Goal: Task Accomplishment & Management: Manage account settings

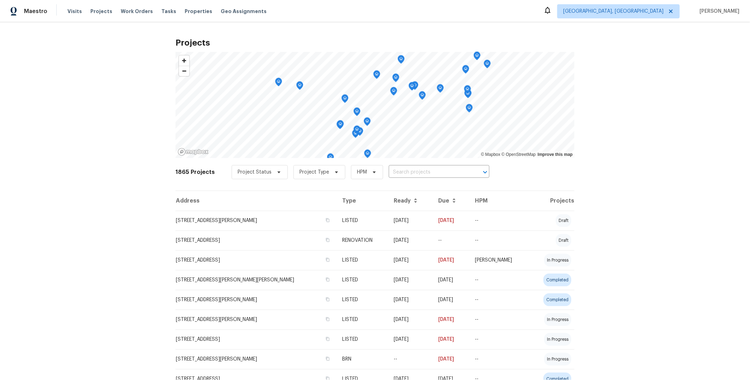
click at [67, 12] on span "Visits" at bounding box center [74, 11] width 14 height 7
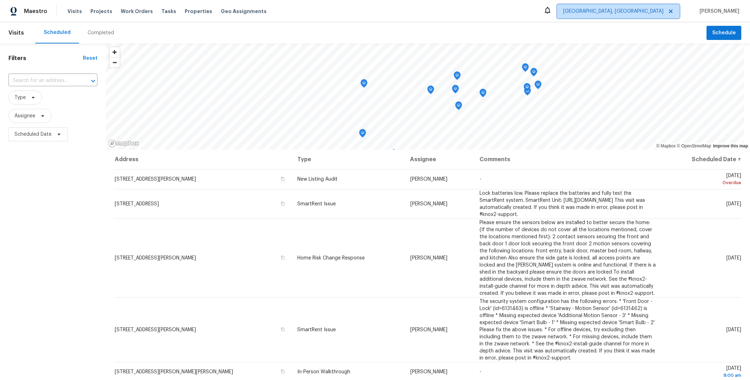
click at [656, 12] on span "[GEOGRAPHIC_DATA], [GEOGRAPHIC_DATA]" at bounding box center [613, 11] width 100 height 7
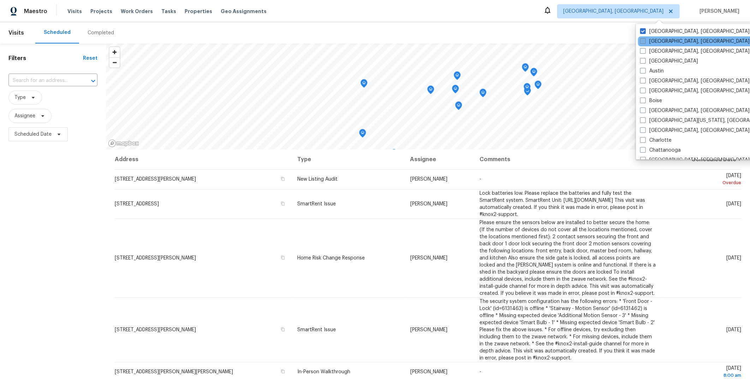
click at [655, 40] on label "[GEOGRAPHIC_DATA], [GEOGRAPHIC_DATA]" at bounding box center [695, 41] width 110 height 7
click at [645, 40] on input "[GEOGRAPHIC_DATA], [GEOGRAPHIC_DATA]" at bounding box center [642, 40] width 5 height 5
checkbox input "true"
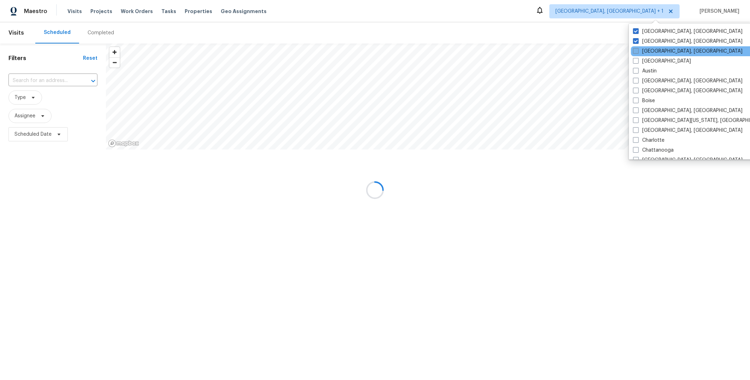
click at [652, 54] on label "[GEOGRAPHIC_DATA], [GEOGRAPHIC_DATA]" at bounding box center [688, 51] width 110 height 7
click at [638, 52] on input "[GEOGRAPHIC_DATA], [GEOGRAPHIC_DATA]" at bounding box center [635, 50] width 5 height 5
checkbox input "true"
click at [649, 64] on label "[GEOGRAPHIC_DATA]" at bounding box center [662, 61] width 58 height 7
click at [637, 62] on input "[GEOGRAPHIC_DATA]" at bounding box center [635, 60] width 5 height 5
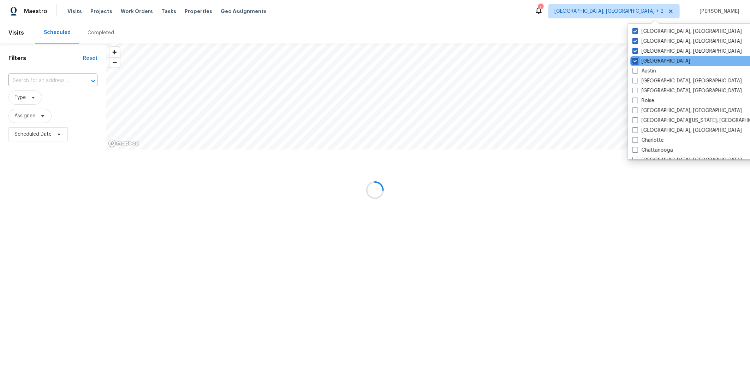
checkbox input "true"
click at [645, 73] on label "Austin" at bounding box center [644, 70] width 24 height 7
click at [637, 72] on input "Austin" at bounding box center [634, 69] width 5 height 5
checkbox input "true"
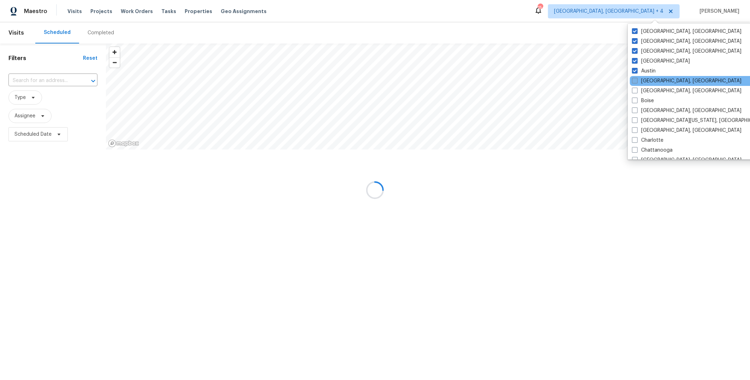
click at [645, 82] on label "[GEOGRAPHIC_DATA], [GEOGRAPHIC_DATA]" at bounding box center [687, 80] width 110 height 7
click at [637, 82] on input "[GEOGRAPHIC_DATA], [GEOGRAPHIC_DATA]" at bounding box center [634, 79] width 5 height 5
checkbox input "true"
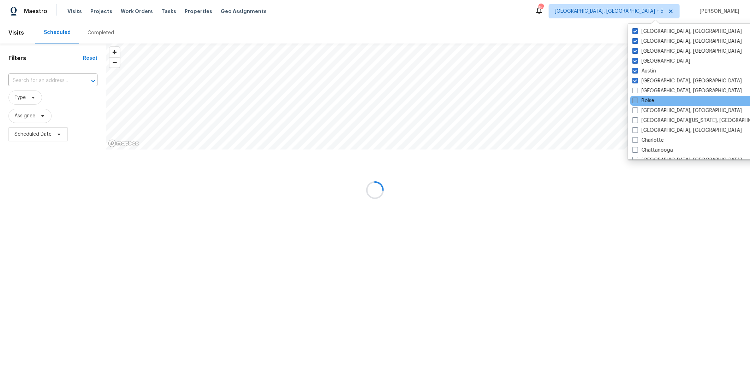
click at [645, 97] on label "Boise" at bounding box center [644, 100] width 22 height 7
click at [637, 97] on input "Boise" at bounding box center [635, 99] width 5 height 5
checkbox input "true"
click at [648, 91] on label "[GEOGRAPHIC_DATA], [GEOGRAPHIC_DATA]" at bounding box center [687, 90] width 110 height 7
click at [637, 91] on input "[GEOGRAPHIC_DATA], [GEOGRAPHIC_DATA]" at bounding box center [634, 89] width 5 height 5
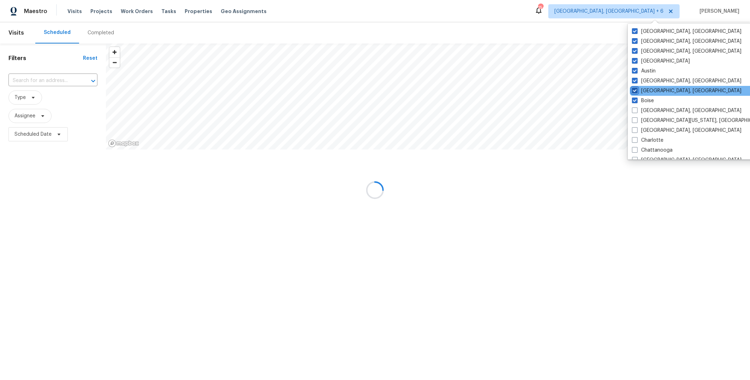
checkbox input "true"
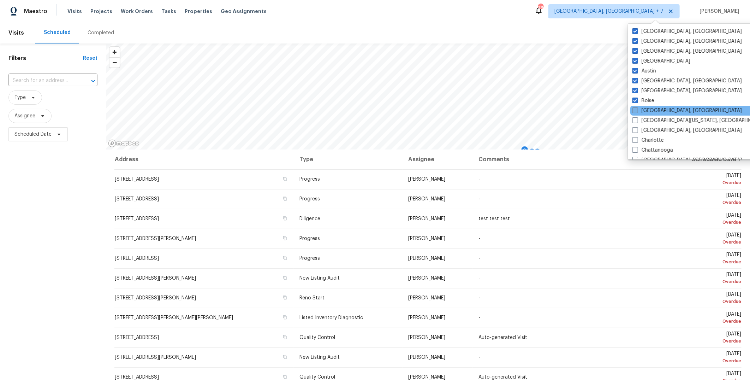
click at [647, 111] on label "[GEOGRAPHIC_DATA], [GEOGRAPHIC_DATA]" at bounding box center [688, 110] width 110 height 7
click at [637, 111] on input "[GEOGRAPHIC_DATA], [GEOGRAPHIC_DATA]" at bounding box center [635, 109] width 5 height 5
checkbox input "true"
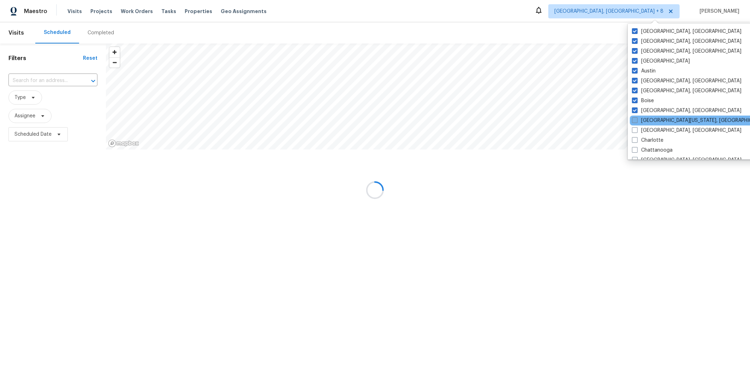
click at [648, 122] on label "[GEOGRAPHIC_DATA][US_STATE], [GEOGRAPHIC_DATA]" at bounding box center [700, 120] width 136 height 7
click at [637, 122] on input "[GEOGRAPHIC_DATA][US_STATE], [GEOGRAPHIC_DATA]" at bounding box center [634, 119] width 5 height 5
checkbox input "true"
click at [648, 130] on label "[GEOGRAPHIC_DATA], [GEOGRAPHIC_DATA]" at bounding box center [687, 130] width 110 height 7
click at [637, 130] on input "[GEOGRAPHIC_DATA], [GEOGRAPHIC_DATA]" at bounding box center [634, 129] width 5 height 5
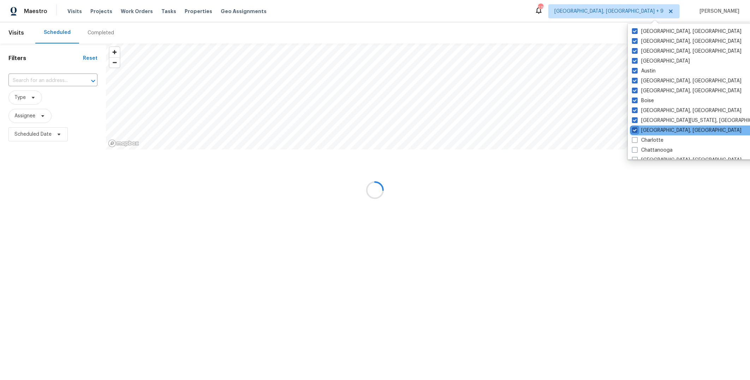
checkbox input "true"
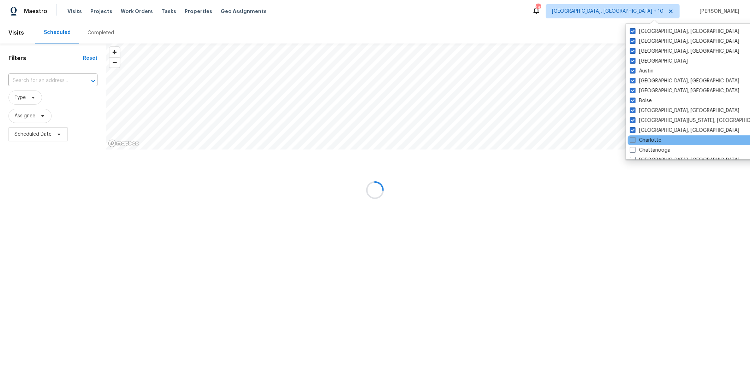
click at [648, 139] on label "Charlotte" at bounding box center [645, 140] width 31 height 7
click at [635, 139] on input "Charlotte" at bounding box center [632, 139] width 5 height 5
checkbox input "true"
click at [648, 150] on label "Chattanooga" at bounding box center [652, 150] width 41 height 7
click at [636, 150] on input "Chattanooga" at bounding box center [634, 149] width 5 height 5
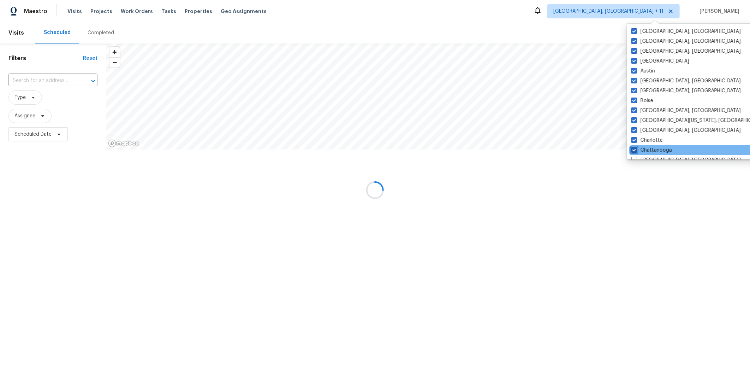
checkbox input "true"
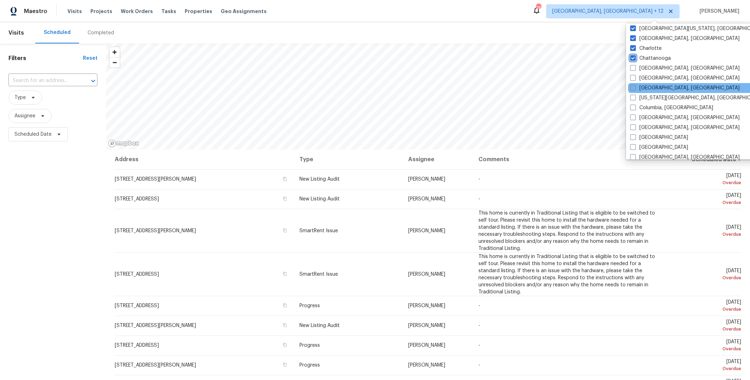
scroll to position [94, 0]
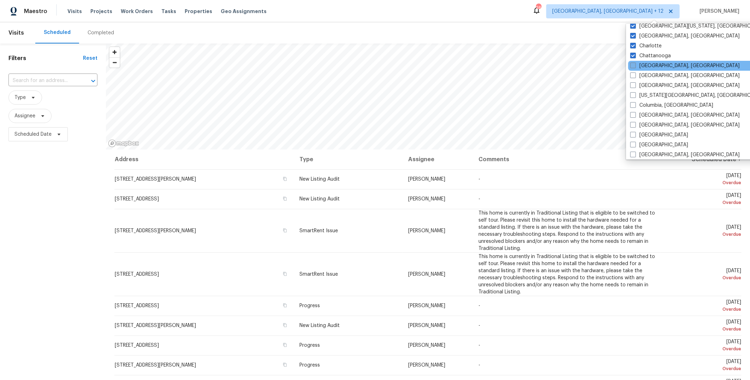
click at [653, 63] on label "[GEOGRAPHIC_DATA], [GEOGRAPHIC_DATA]" at bounding box center [686, 65] width 110 height 7
click at [635, 63] on input "[GEOGRAPHIC_DATA], [GEOGRAPHIC_DATA]" at bounding box center [633, 64] width 5 height 5
checkbox input "true"
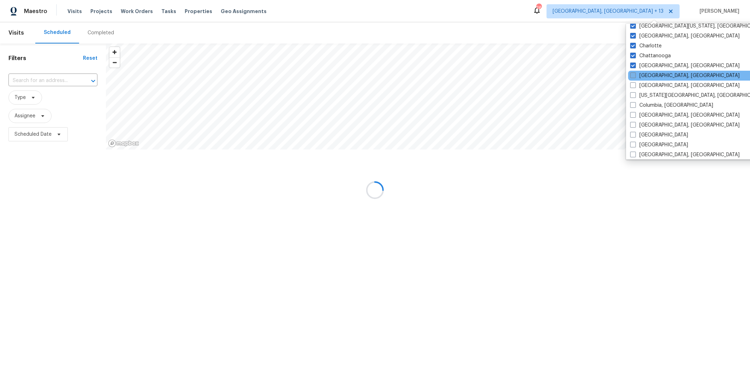
click at [652, 72] on label "[GEOGRAPHIC_DATA], [GEOGRAPHIC_DATA]" at bounding box center [686, 75] width 110 height 7
click at [635, 72] on input "[GEOGRAPHIC_DATA], [GEOGRAPHIC_DATA]" at bounding box center [633, 74] width 5 height 5
checkbox input "true"
click at [650, 83] on label "[GEOGRAPHIC_DATA], [GEOGRAPHIC_DATA]" at bounding box center [686, 85] width 110 height 7
click at [635, 83] on input "[GEOGRAPHIC_DATA], [GEOGRAPHIC_DATA]" at bounding box center [633, 84] width 5 height 5
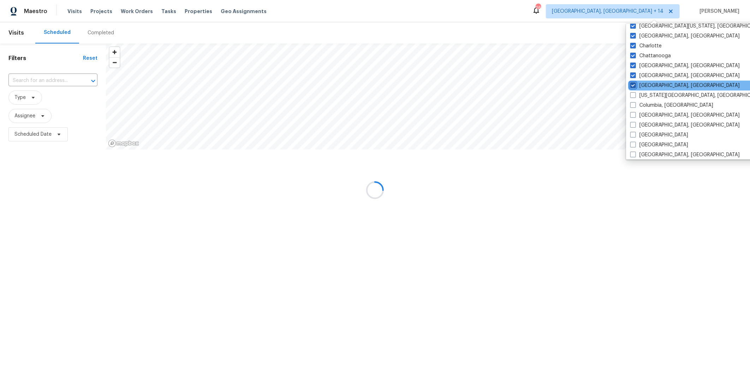
checkbox input "true"
click at [650, 94] on label "[US_STATE][GEOGRAPHIC_DATA], [GEOGRAPHIC_DATA]" at bounding box center [699, 95] width 136 height 7
click at [635, 94] on input "[US_STATE][GEOGRAPHIC_DATA], [GEOGRAPHIC_DATA]" at bounding box center [633, 94] width 5 height 5
checkbox input "true"
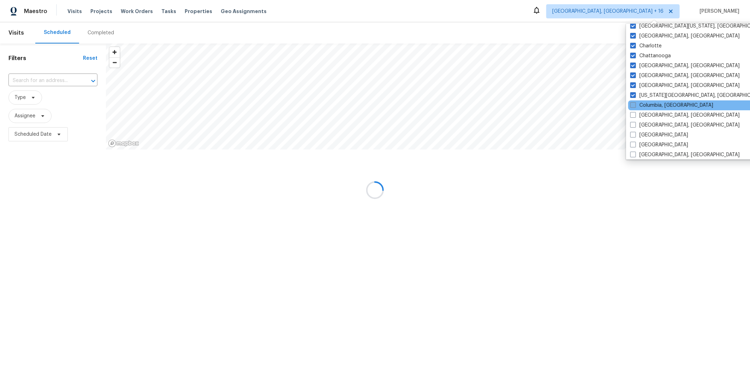
click at [649, 104] on label "Columbia, [GEOGRAPHIC_DATA]" at bounding box center [672, 105] width 83 height 7
click at [635, 104] on input "Columbia, [GEOGRAPHIC_DATA]" at bounding box center [633, 104] width 5 height 5
checkbox input "true"
click at [651, 116] on label "[GEOGRAPHIC_DATA], [GEOGRAPHIC_DATA]" at bounding box center [686, 115] width 110 height 7
click at [636, 116] on input "[GEOGRAPHIC_DATA], [GEOGRAPHIC_DATA]" at bounding box center [633, 114] width 5 height 5
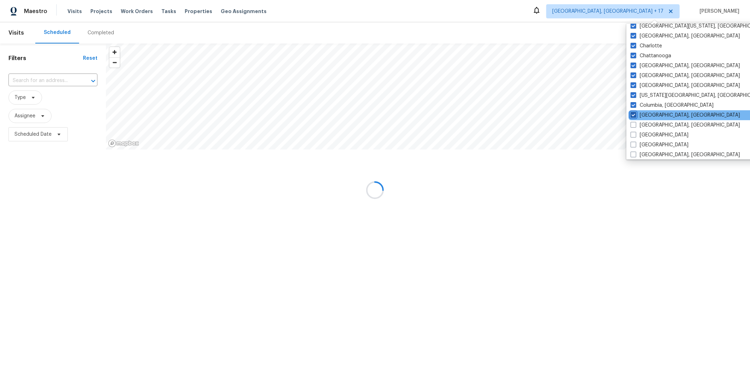
checkbox input "true"
click at [651, 124] on label "[GEOGRAPHIC_DATA], [GEOGRAPHIC_DATA]" at bounding box center [686, 125] width 110 height 7
click at [635, 124] on input "[GEOGRAPHIC_DATA], [GEOGRAPHIC_DATA]" at bounding box center [633, 124] width 5 height 5
checkbox input "true"
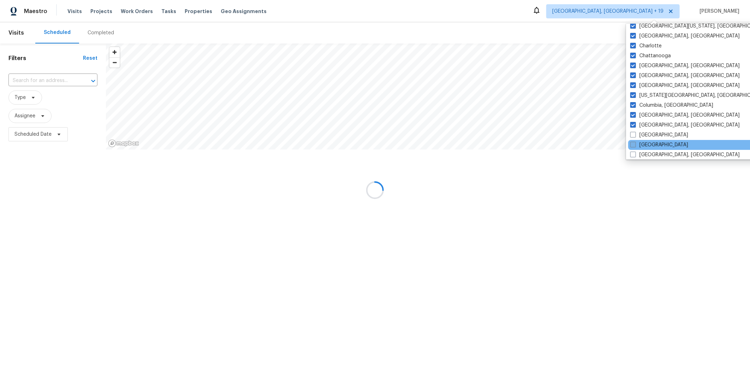
drag, startPoint x: 651, startPoint y: 134, endPoint x: 650, endPoint y: 142, distance: 8.5
click at [651, 134] on label "[GEOGRAPHIC_DATA]" at bounding box center [660, 134] width 58 height 7
click at [635, 134] on input "[GEOGRAPHIC_DATA]" at bounding box center [633, 133] width 5 height 5
checkbox input "true"
click at [650, 144] on label "[GEOGRAPHIC_DATA]" at bounding box center [659, 144] width 58 height 7
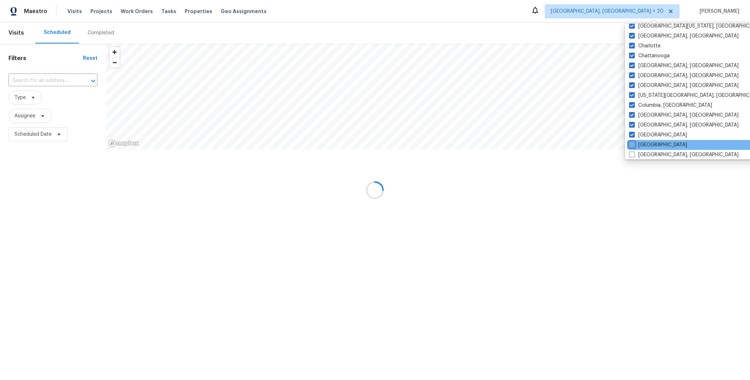
click at [634, 144] on input "[GEOGRAPHIC_DATA]" at bounding box center [632, 143] width 5 height 5
checkbox input "true"
click at [651, 156] on label "[GEOGRAPHIC_DATA], [GEOGRAPHIC_DATA]" at bounding box center [686, 154] width 110 height 7
click at [635, 156] on input "[GEOGRAPHIC_DATA], [GEOGRAPHIC_DATA]" at bounding box center [633, 153] width 5 height 5
checkbox input "true"
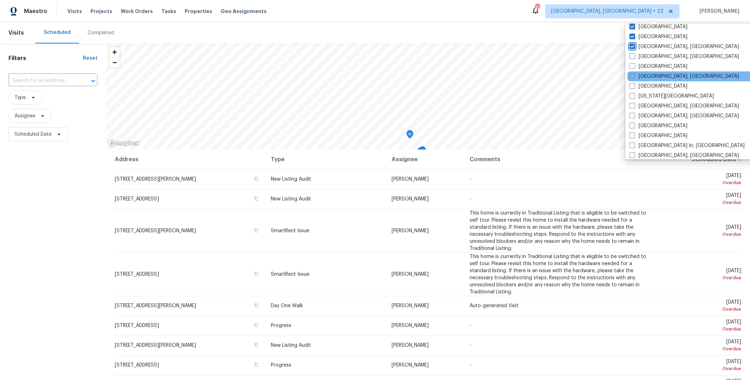
scroll to position [217, 0]
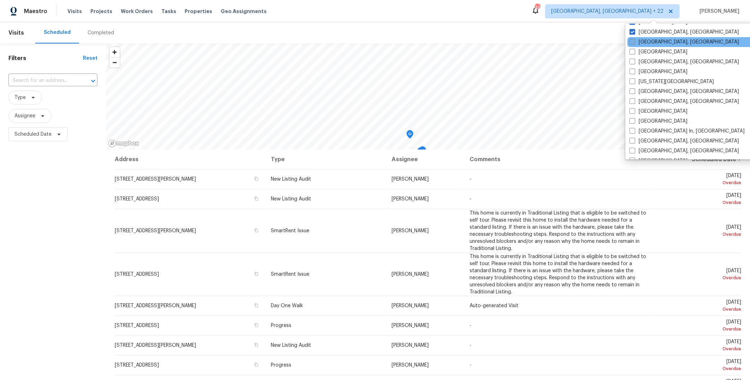
click at [644, 44] on label "[GEOGRAPHIC_DATA], [GEOGRAPHIC_DATA]" at bounding box center [685, 42] width 110 height 7
click at [634, 43] on input "[GEOGRAPHIC_DATA], [GEOGRAPHIC_DATA]" at bounding box center [632, 41] width 5 height 5
checkbox input "true"
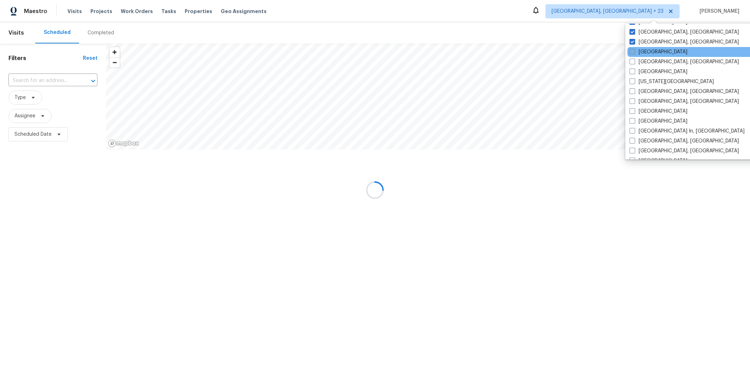
click at [644, 51] on label "[GEOGRAPHIC_DATA]" at bounding box center [659, 51] width 58 height 7
click at [634, 51] on input "[GEOGRAPHIC_DATA]" at bounding box center [632, 50] width 5 height 5
checkbox input "true"
click at [645, 60] on label "[GEOGRAPHIC_DATA], [GEOGRAPHIC_DATA]" at bounding box center [685, 61] width 110 height 7
click at [634, 60] on input "[GEOGRAPHIC_DATA], [GEOGRAPHIC_DATA]" at bounding box center [632, 60] width 5 height 5
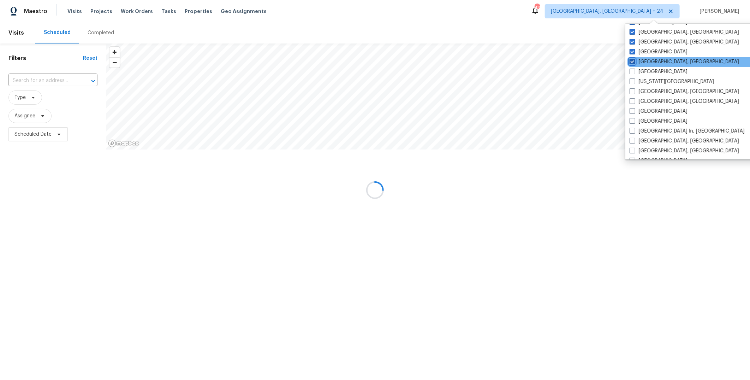
checkbox input "true"
click at [644, 71] on label "[GEOGRAPHIC_DATA]" at bounding box center [659, 71] width 58 height 7
click at [634, 71] on input "[GEOGRAPHIC_DATA]" at bounding box center [632, 70] width 5 height 5
checkbox input "true"
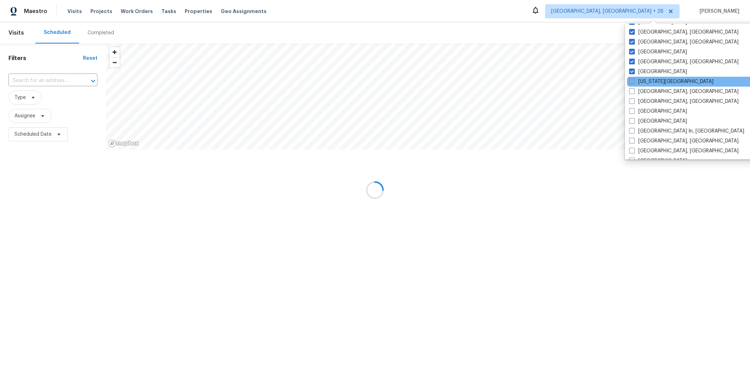
click at [644, 79] on label "[US_STATE][GEOGRAPHIC_DATA]" at bounding box center [672, 81] width 84 height 7
click at [634, 79] on input "[US_STATE][GEOGRAPHIC_DATA]" at bounding box center [632, 80] width 5 height 5
checkbox input "true"
click at [645, 91] on label "[GEOGRAPHIC_DATA], [GEOGRAPHIC_DATA]" at bounding box center [685, 91] width 110 height 7
click at [635, 91] on input "[GEOGRAPHIC_DATA], [GEOGRAPHIC_DATA]" at bounding box center [632, 90] width 5 height 5
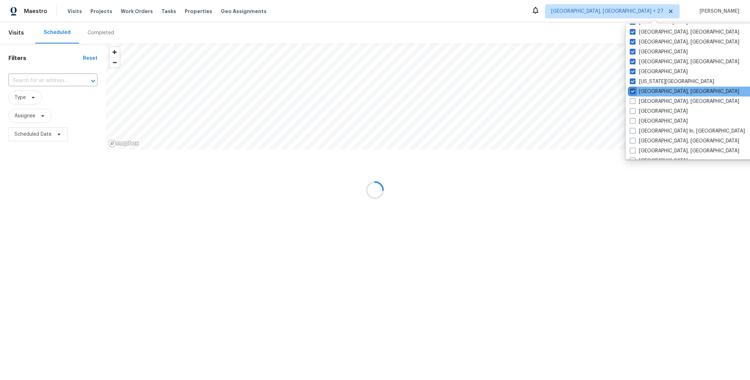
checkbox input "true"
click at [645, 98] on label "[GEOGRAPHIC_DATA], [GEOGRAPHIC_DATA]" at bounding box center [685, 101] width 110 height 7
click at [634, 98] on input "[GEOGRAPHIC_DATA], [GEOGRAPHIC_DATA]" at bounding box center [632, 100] width 5 height 5
checkbox input "true"
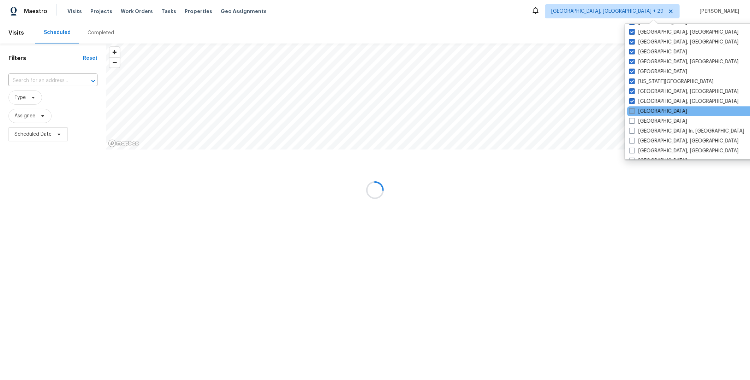
click at [645, 112] on label "[GEOGRAPHIC_DATA]" at bounding box center [659, 111] width 58 height 7
click at [634, 112] on input "[GEOGRAPHIC_DATA]" at bounding box center [632, 110] width 5 height 5
checkbox input "true"
click at [645, 118] on label "[GEOGRAPHIC_DATA]" at bounding box center [658, 121] width 58 height 7
click at [634, 118] on input "[GEOGRAPHIC_DATA]" at bounding box center [631, 120] width 5 height 5
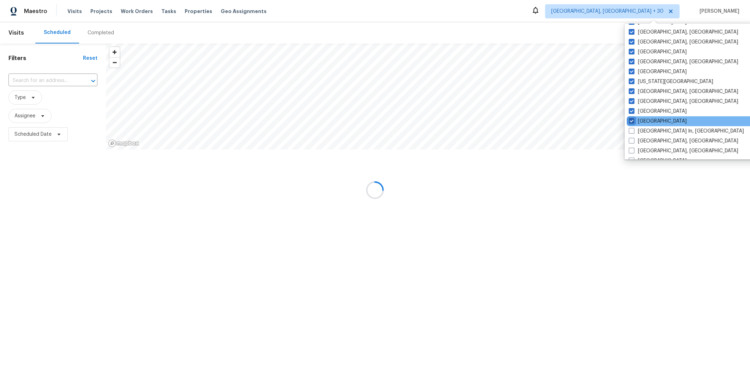
checkbox input "true"
click at [646, 130] on label "[GEOGRAPHIC_DATA] In, [GEOGRAPHIC_DATA]" at bounding box center [688, 131] width 115 height 7
click at [635, 130] on input "[GEOGRAPHIC_DATA] In, [GEOGRAPHIC_DATA]" at bounding box center [633, 130] width 5 height 5
checkbox input "true"
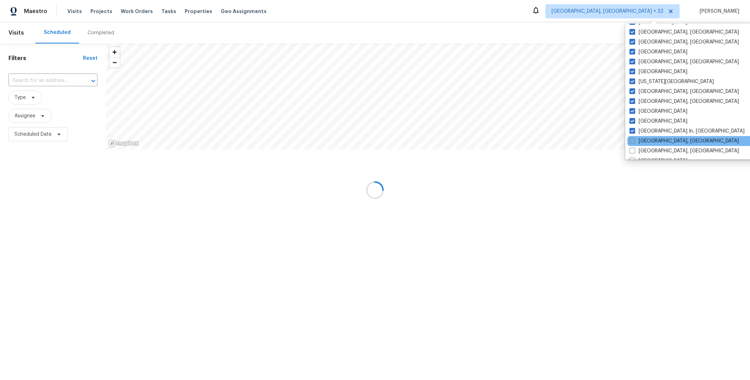
click at [648, 140] on label "[GEOGRAPHIC_DATA], [GEOGRAPHIC_DATA]" at bounding box center [685, 140] width 110 height 7
click at [634, 140] on input "[GEOGRAPHIC_DATA], [GEOGRAPHIC_DATA]" at bounding box center [632, 139] width 5 height 5
checkbox input "true"
click at [647, 148] on label "[GEOGRAPHIC_DATA], [GEOGRAPHIC_DATA]" at bounding box center [685, 150] width 110 height 7
click at [634, 148] on input "[GEOGRAPHIC_DATA], [GEOGRAPHIC_DATA]" at bounding box center [632, 149] width 5 height 5
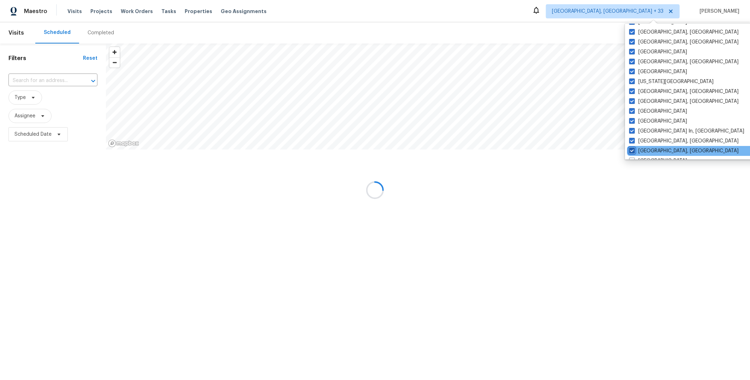
checkbox input "true"
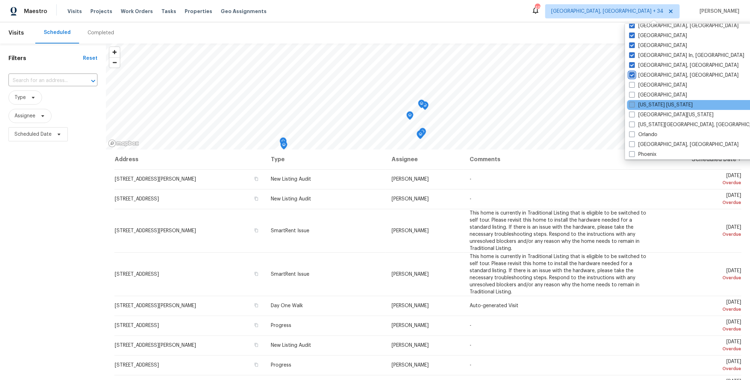
scroll to position [300, 0]
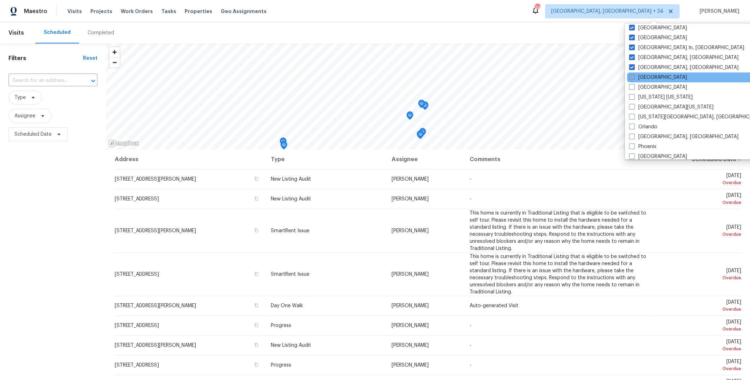
click at [656, 75] on label "[GEOGRAPHIC_DATA]" at bounding box center [659, 77] width 58 height 7
click at [634, 75] on input "[GEOGRAPHIC_DATA]" at bounding box center [632, 76] width 5 height 5
checkbox input "true"
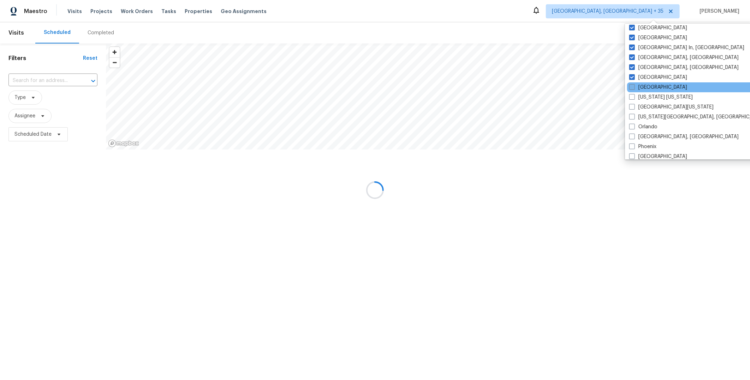
click at [654, 84] on label "[GEOGRAPHIC_DATA]" at bounding box center [659, 87] width 58 height 7
click at [634, 84] on input "[GEOGRAPHIC_DATA]" at bounding box center [632, 86] width 5 height 5
checkbox input "true"
click at [654, 97] on label "[US_STATE] [US_STATE]" at bounding box center [662, 97] width 64 height 7
click at [634, 97] on input "[US_STATE] [US_STATE]" at bounding box center [632, 96] width 5 height 5
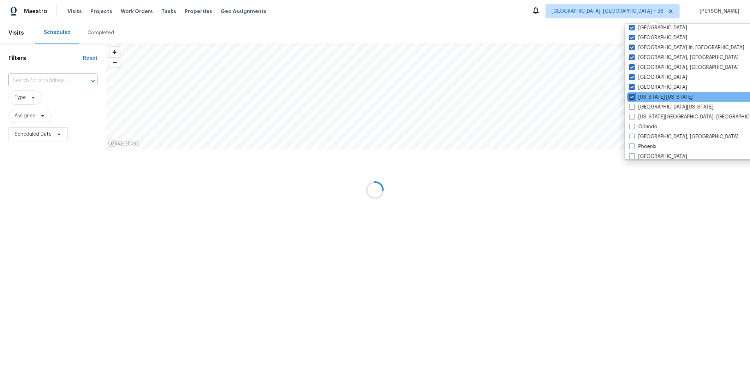
checkbox input "true"
click at [652, 108] on label "[GEOGRAPHIC_DATA][US_STATE]" at bounding box center [672, 107] width 84 height 7
click at [634, 108] on input "[GEOGRAPHIC_DATA][US_STATE]" at bounding box center [632, 106] width 5 height 5
checkbox input "true"
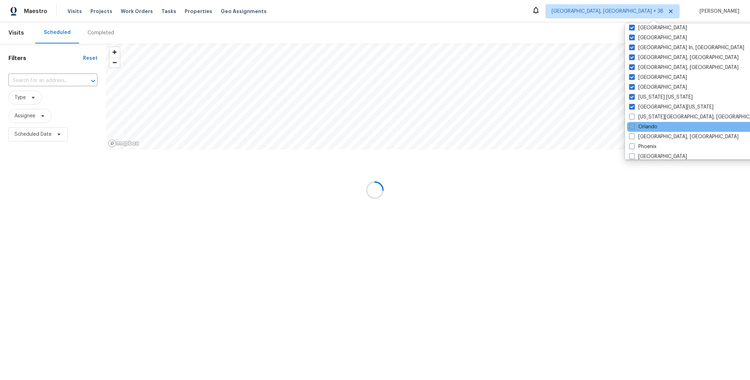
drag, startPoint x: 652, startPoint y: 117, endPoint x: 651, endPoint y: 123, distance: 6.4
click at [652, 118] on label "[US_STATE][GEOGRAPHIC_DATA], [GEOGRAPHIC_DATA]" at bounding box center [698, 116] width 136 height 7
click at [634, 118] on input "[US_STATE][GEOGRAPHIC_DATA], [GEOGRAPHIC_DATA]" at bounding box center [632, 115] width 5 height 5
checkbox input "true"
drag, startPoint x: 650, startPoint y: 127, endPoint x: 651, endPoint y: 134, distance: 7.5
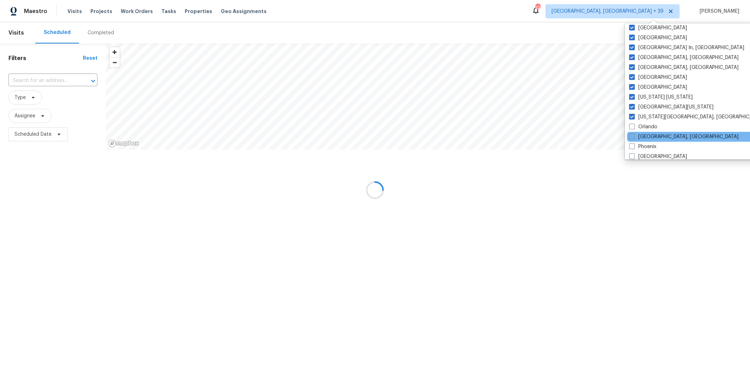
click at [650, 128] on label "Orlando" at bounding box center [644, 126] width 28 height 7
click at [634, 128] on input "Orlando" at bounding box center [632, 125] width 5 height 5
checkbox input "true"
click at [653, 138] on label "[GEOGRAPHIC_DATA], [GEOGRAPHIC_DATA]" at bounding box center [684, 136] width 110 height 7
click at [634, 138] on input "[GEOGRAPHIC_DATA], [GEOGRAPHIC_DATA]" at bounding box center [631, 135] width 5 height 5
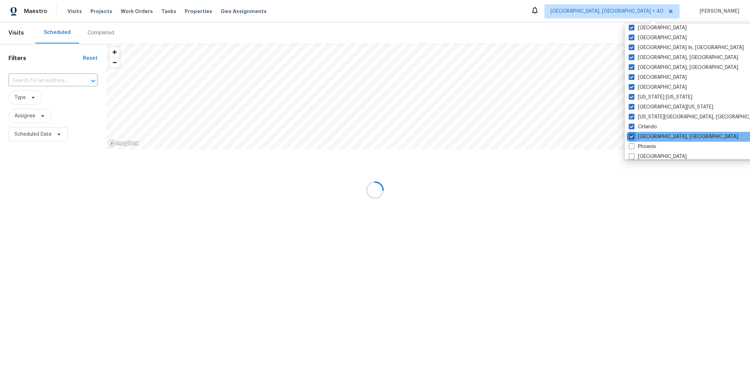
checkbox input "true"
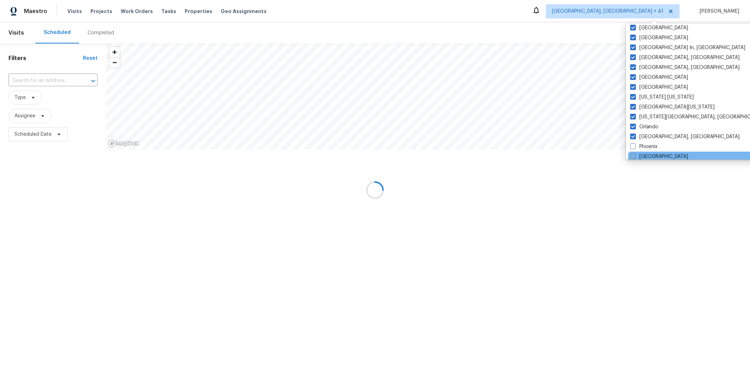
drag, startPoint x: 648, startPoint y: 144, endPoint x: 646, endPoint y: 156, distance: 12.5
click at [647, 145] on label "Phoenix" at bounding box center [644, 146] width 27 height 7
click at [635, 145] on input "Phoenix" at bounding box center [633, 145] width 5 height 5
checkbox input "true"
click at [646, 157] on label "[GEOGRAPHIC_DATA]" at bounding box center [659, 156] width 58 height 7
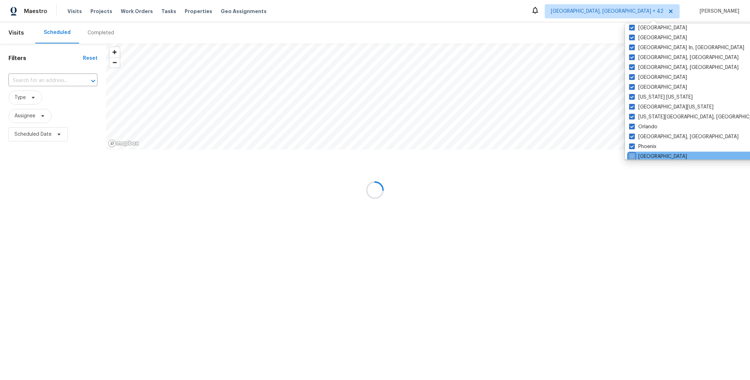
click at [634, 157] on input "[GEOGRAPHIC_DATA]" at bounding box center [632, 155] width 5 height 5
checkbox input "true"
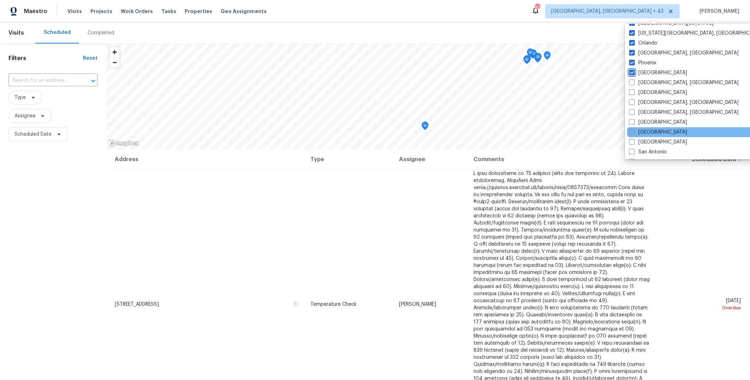
scroll to position [407, 0]
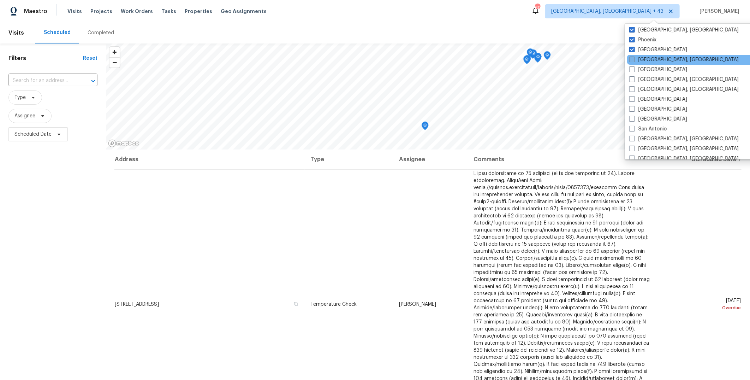
click at [651, 56] on label "[GEOGRAPHIC_DATA], [GEOGRAPHIC_DATA]" at bounding box center [685, 59] width 110 height 7
click at [634, 56] on input "[GEOGRAPHIC_DATA], [GEOGRAPHIC_DATA]" at bounding box center [632, 58] width 5 height 5
checkbox input "true"
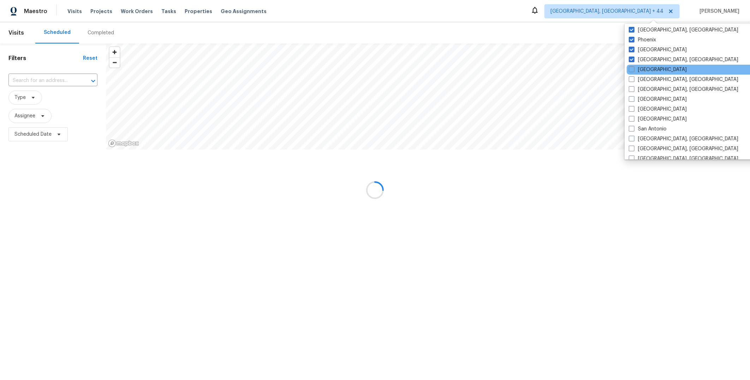
drag, startPoint x: 648, startPoint y: 68, endPoint x: 648, endPoint y: 74, distance: 5.7
click at [648, 68] on label "[GEOGRAPHIC_DATA]" at bounding box center [658, 69] width 58 height 7
click at [634, 68] on input "[GEOGRAPHIC_DATA]" at bounding box center [631, 68] width 5 height 5
checkbox input "true"
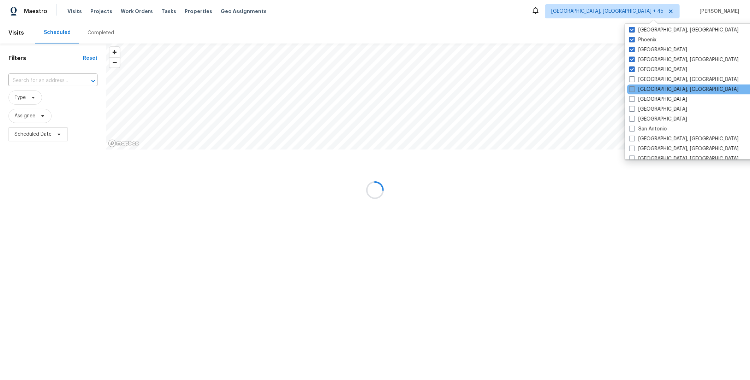
drag, startPoint x: 648, startPoint y: 80, endPoint x: 648, endPoint y: 88, distance: 8.1
click at [648, 80] on label "[GEOGRAPHIC_DATA], [GEOGRAPHIC_DATA]" at bounding box center [685, 79] width 110 height 7
click at [634, 80] on input "[GEOGRAPHIC_DATA], [GEOGRAPHIC_DATA]" at bounding box center [632, 78] width 5 height 5
checkbox input "true"
click at [648, 90] on label "[GEOGRAPHIC_DATA], [GEOGRAPHIC_DATA]" at bounding box center [684, 89] width 110 height 7
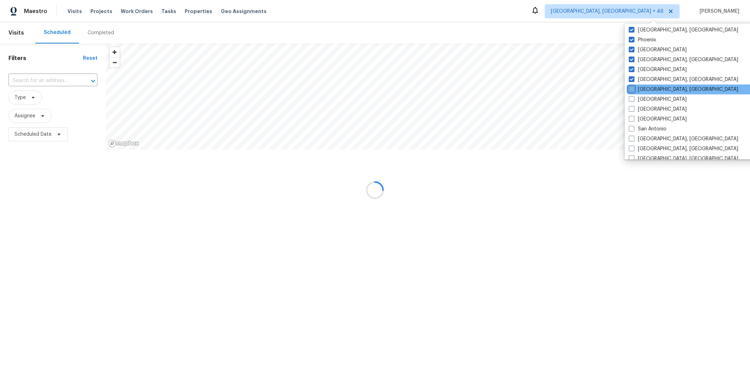
click at [634, 90] on input "[GEOGRAPHIC_DATA], [GEOGRAPHIC_DATA]" at bounding box center [631, 88] width 5 height 5
checkbox input "true"
click at [647, 99] on label "[GEOGRAPHIC_DATA]" at bounding box center [659, 99] width 58 height 7
click at [634, 99] on input "[GEOGRAPHIC_DATA]" at bounding box center [632, 98] width 5 height 5
checkbox input "true"
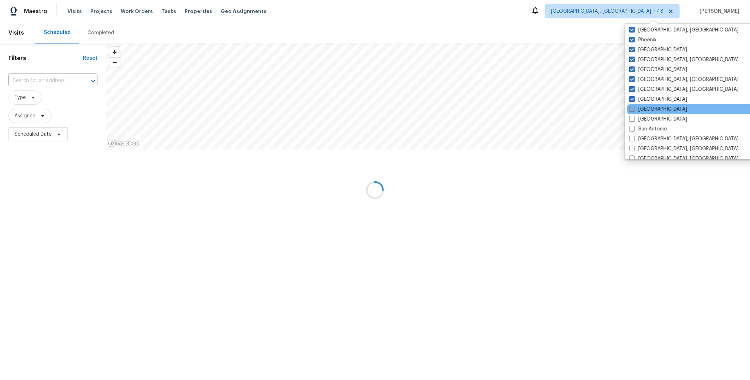
click at [647, 109] on label "[GEOGRAPHIC_DATA]" at bounding box center [659, 109] width 58 height 7
click at [634, 109] on input "[GEOGRAPHIC_DATA]" at bounding box center [632, 108] width 5 height 5
checkbox input "true"
click at [647, 117] on label "[GEOGRAPHIC_DATA]" at bounding box center [658, 119] width 58 height 7
click at [634, 117] on input "[GEOGRAPHIC_DATA]" at bounding box center [631, 118] width 5 height 5
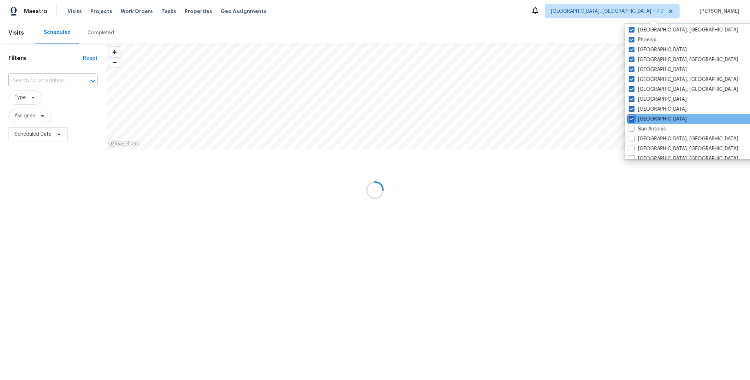
checkbox input "true"
click at [646, 125] on div "San Antonio" at bounding box center [698, 129] width 142 height 10
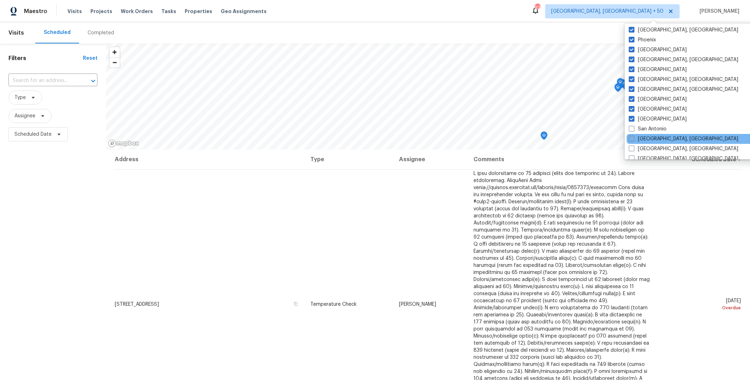
click at [647, 136] on label "[GEOGRAPHIC_DATA], [GEOGRAPHIC_DATA]" at bounding box center [684, 138] width 110 height 7
click at [634, 136] on input "[GEOGRAPHIC_DATA], [GEOGRAPHIC_DATA]" at bounding box center [631, 137] width 5 height 5
checkbox input "true"
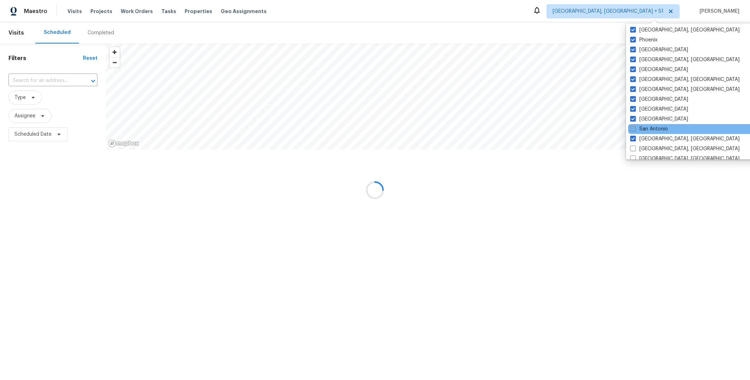
click at [646, 129] on label "San Antonio" at bounding box center [650, 128] width 38 height 7
click at [635, 129] on input "San Antonio" at bounding box center [633, 127] width 5 height 5
checkbox input "true"
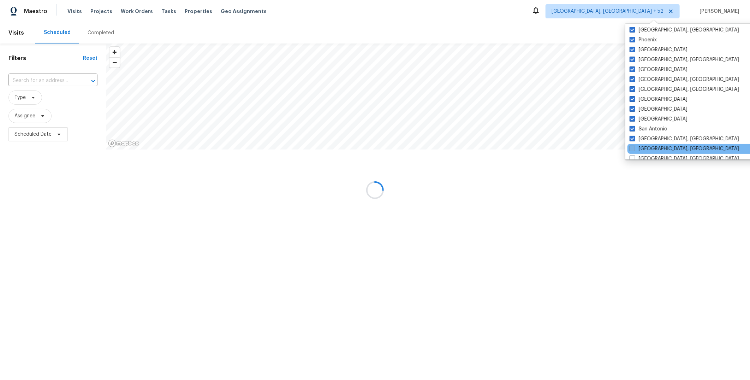
click at [649, 146] on label "[GEOGRAPHIC_DATA], [GEOGRAPHIC_DATA]" at bounding box center [685, 148] width 110 height 7
click at [634, 146] on input "[GEOGRAPHIC_DATA], [GEOGRAPHIC_DATA]" at bounding box center [632, 147] width 5 height 5
checkbox input "true"
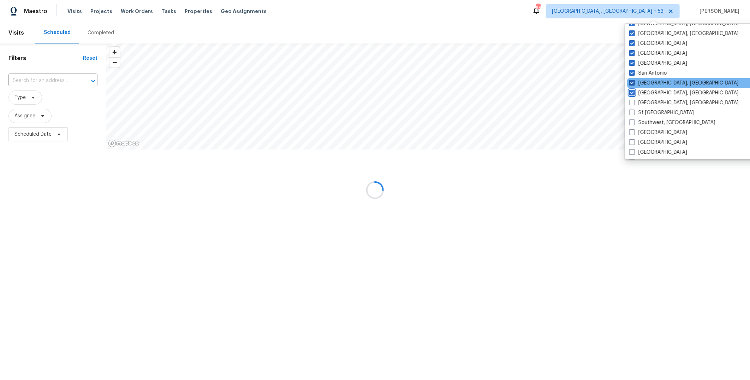
scroll to position [473, 0]
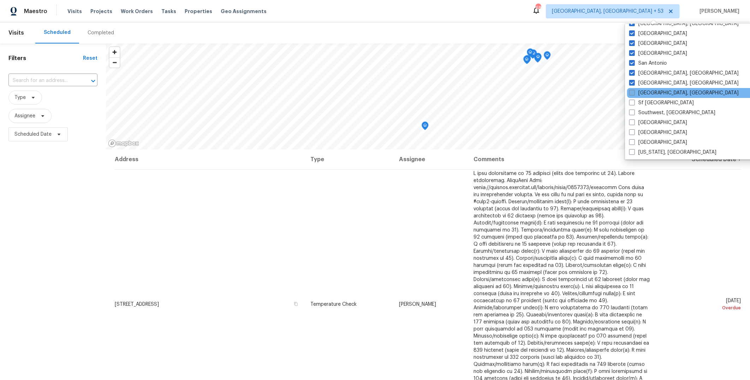
click at [650, 93] on label "[GEOGRAPHIC_DATA], [GEOGRAPHIC_DATA]" at bounding box center [685, 92] width 110 height 7
click at [634, 93] on input "[GEOGRAPHIC_DATA], [GEOGRAPHIC_DATA]" at bounding box center [632, 91] width 5 height 5
checkbox input "true"
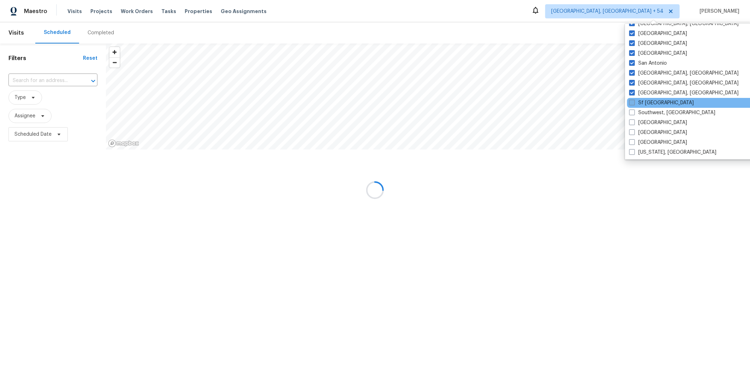
click at [649, 101] on label "Sf [GEOGRAPHIC_DATA]" at bounding box center [662, 102] width 65 height 7
click at [634, 101] on input "Sf [GEOGRAPHIC_DATA]" at bounding box center [632, 101] width 5 height 5
checkbox input "true"
click at [647, 111] on label "Southwest, [GEOGRAPHIC_DATA]" at bounding box center [673, 112] width 86 height 7
click at [634, 111] on input "Southwest, [GEOGRAPHIC_DATA]" at bounding box center [632, 111] width 5 height 5
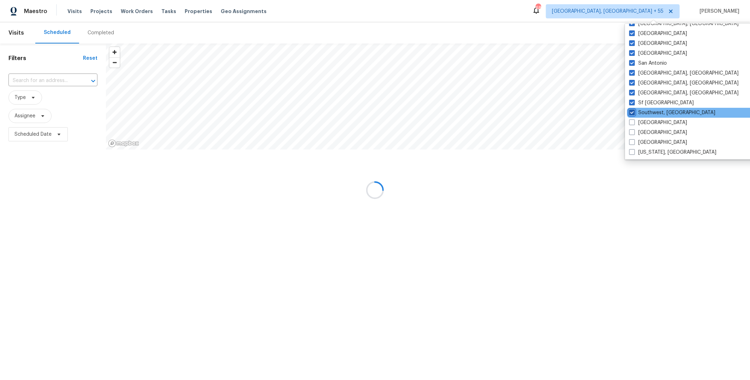
checkbox input "true"
click at [644, 123] on label "[GEOGRAPHIC_DATA]" at bounding box center [659, 122] width 58 height 7
click at [634, 123] on input "[GEOGRAPHIC_DATA]" at bounding box center [632, 121] width 5 height 5
checkbox input "true"
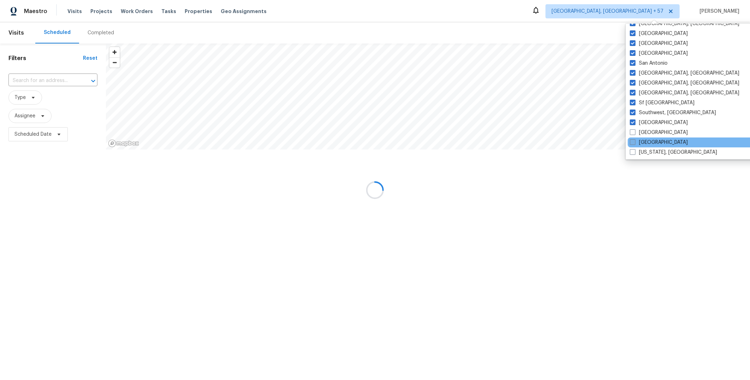
drag, startPoint x: 641, startPoint y: 131, endPoint x: 641, endPoint y: 139, distance: 7.8
click at [641, 131] on label "[GEOGRAPHIC_DATA]" at bounding box center [659, 132] width 58 height 7
click at [635, 131] on input "[GEOGRAPHIC_DATA]" at bounding box center [632, 131] width 5 height 5
checkbox input "true"
click at [641, 141] on label "[GEOGRAPHIC_DATA]" at bounding box center [659, 142] width 58 height 7
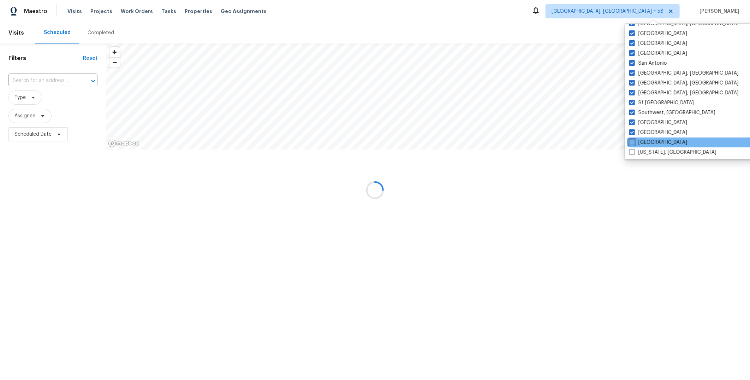
click at [634, 141] on input "[GEOGRAPHIC_DATA]" at bounding box center [632, 141] width 5 height 5
checkbox input "true"
click at [642, 151] on label "[US_STATE], [GEOGRAPHIC_DATA]" at bounding box center [673, 152] width 87 height 7
click at [634, 151] on input "[US_STATE], [GEOGRAPHIC_DATA]" at bounding box center [632, 151] width 5 height 5
checkbox input "true"
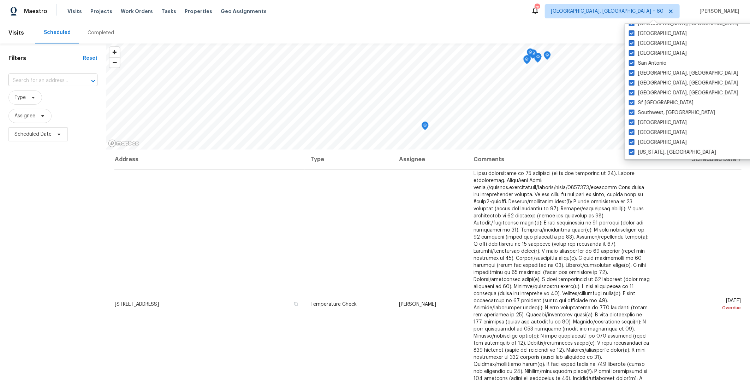
click at [50, 82] on input "text" at bounding box center [42, 80] width 69 height 11
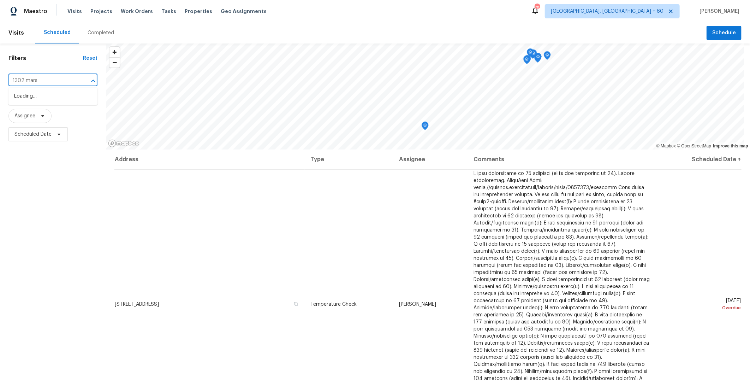
type input "1302 [PERSON_NAME]"
click at [54, 96] on li "[STREET_ADDRESS][PERSON_NAME]" at bounding box center [52, 99] width 89 height 19
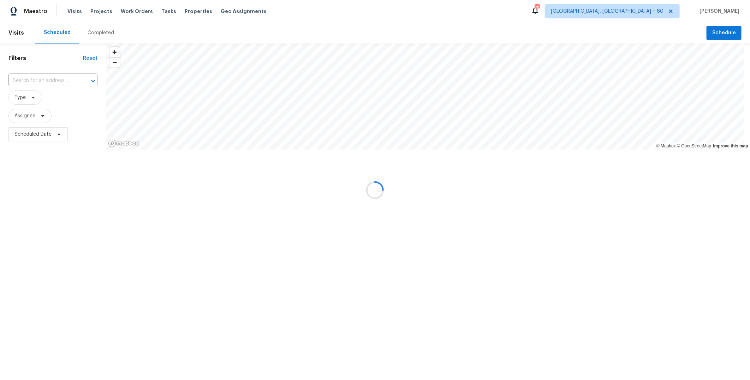
type input "[STREET_ADDRESS][PERSON_NAME]"
